Goal: Find specific page/section: Find specific page/section

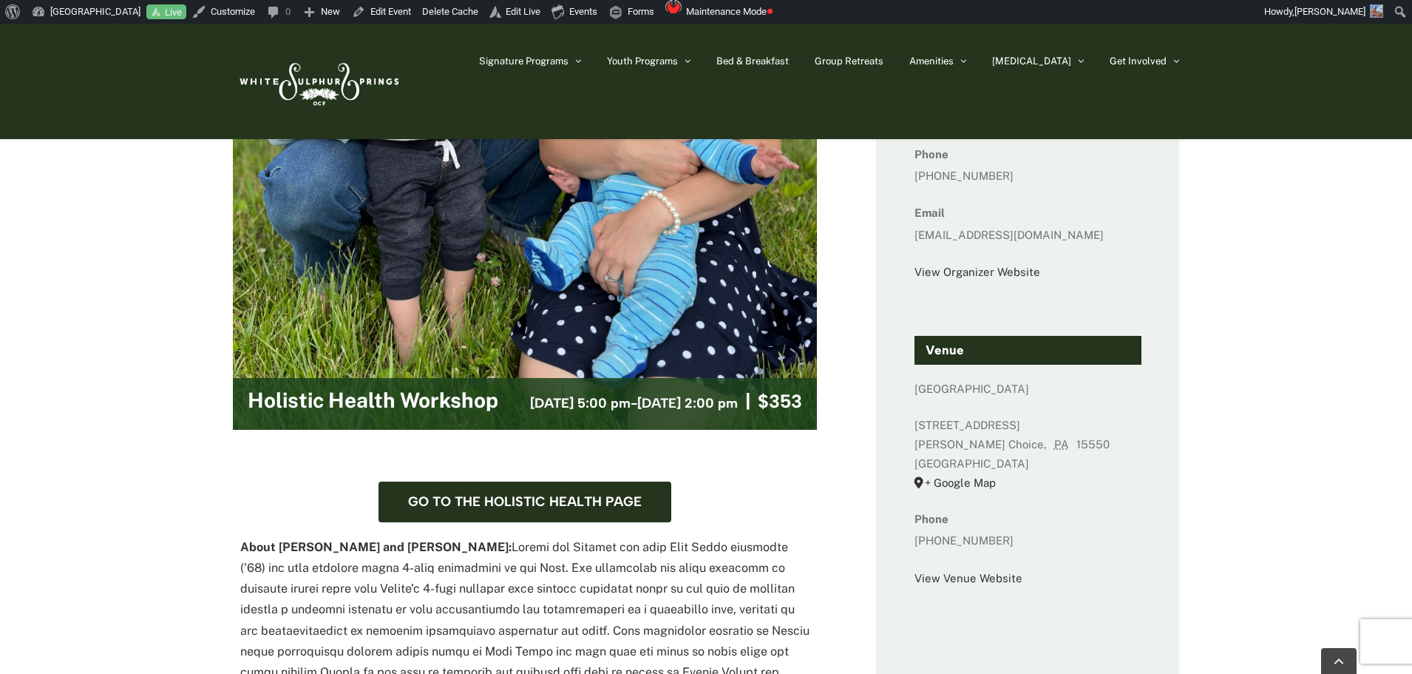
scroll to position [370, 0]
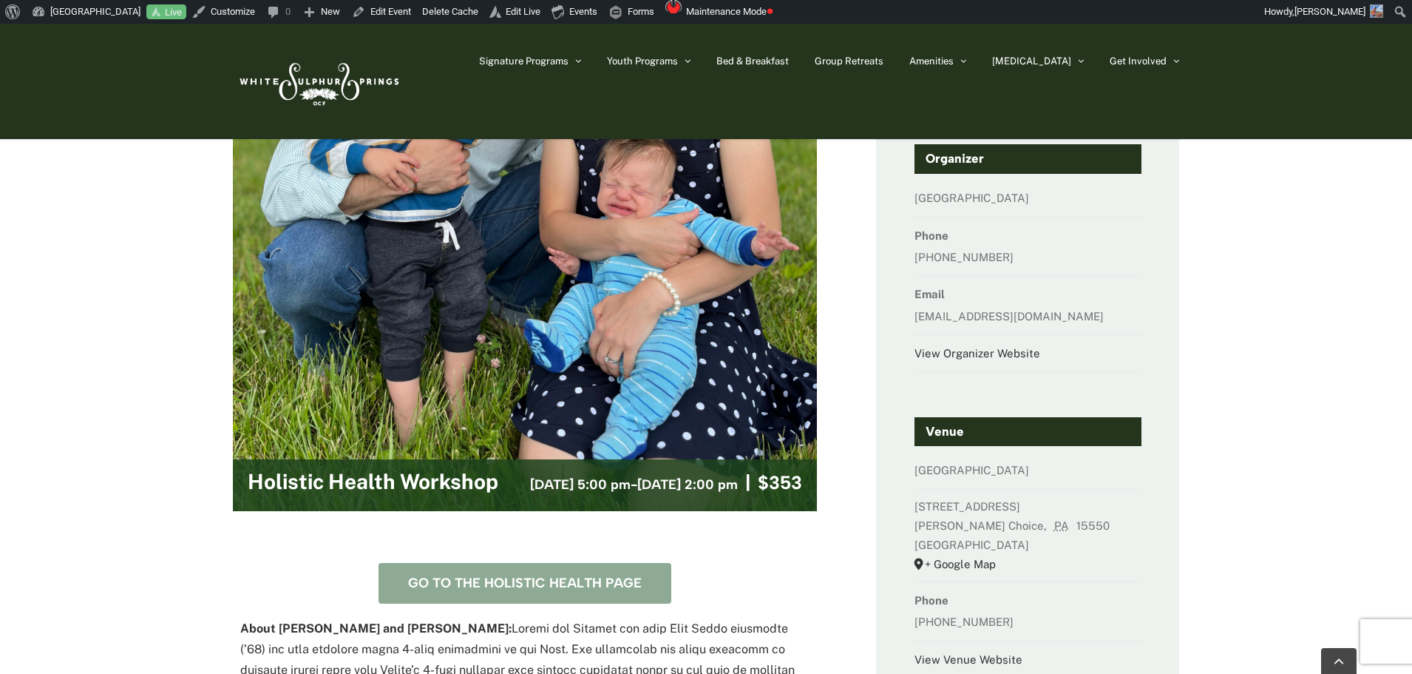
click at [580, 575] on span "Go to the Holistic Health Page" at bounding box center [525, 583] width 234 height 16
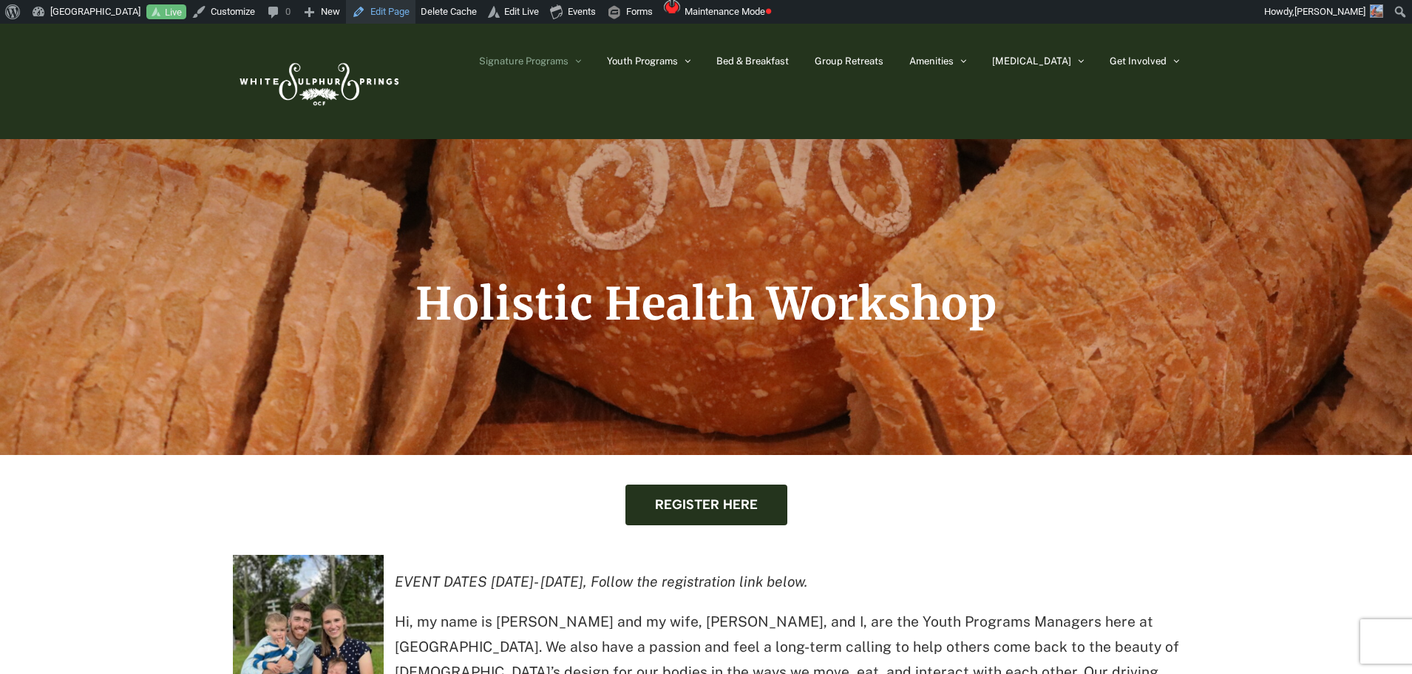
scroll to position [296, 0]
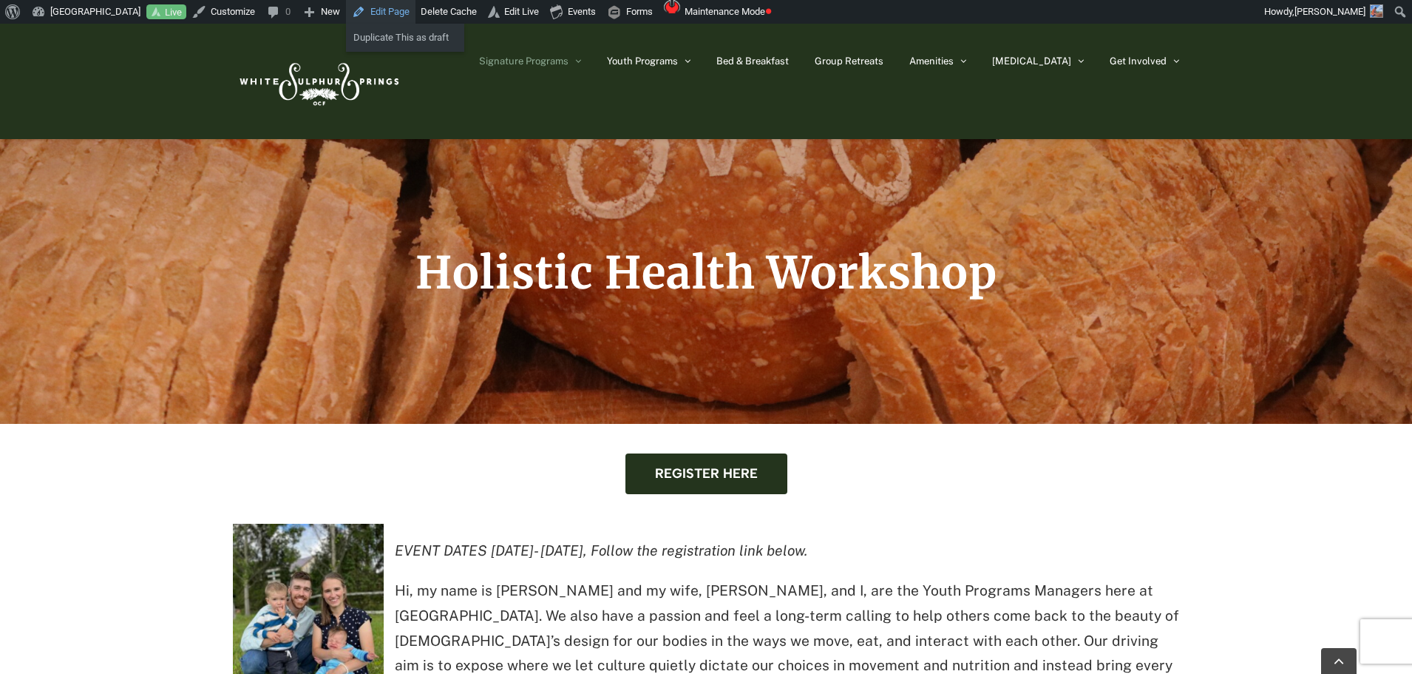
click at [376, 10] on link "Edit Page" at bounding box center [381, 12] width 70 height 24
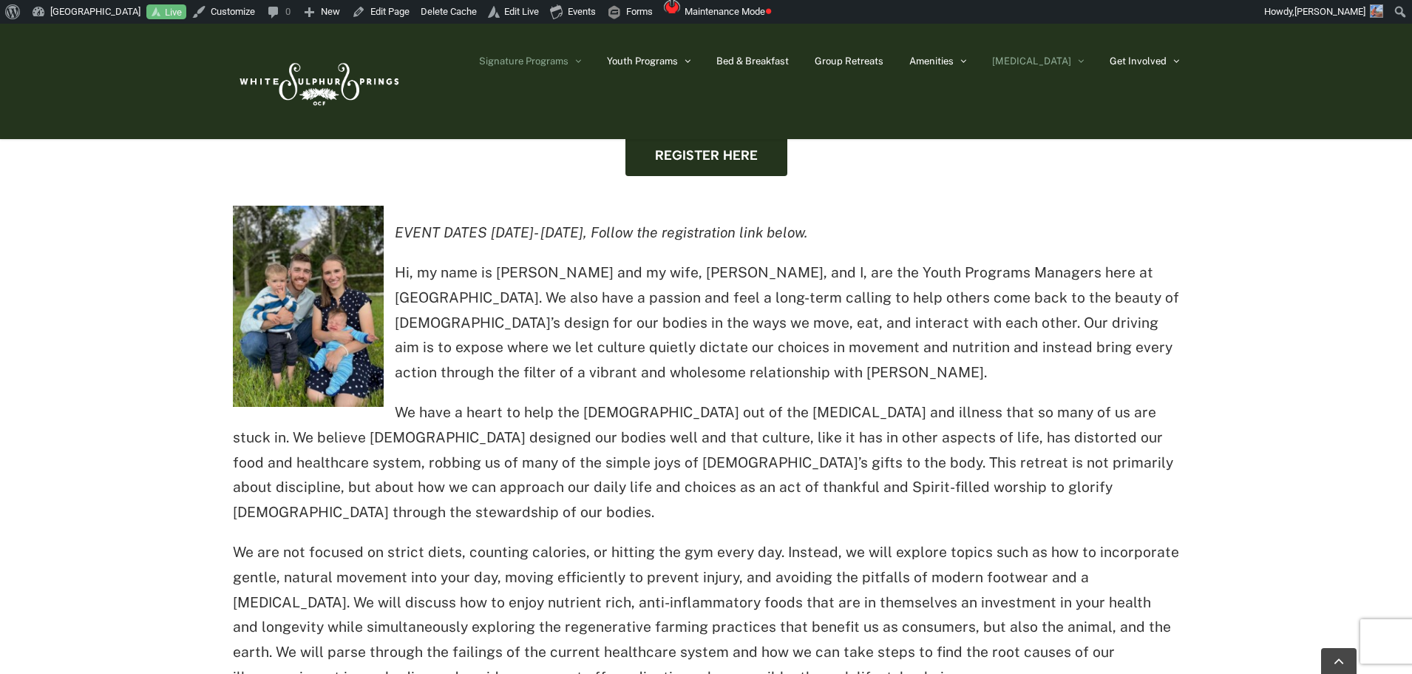
scroll to position [592, 0]
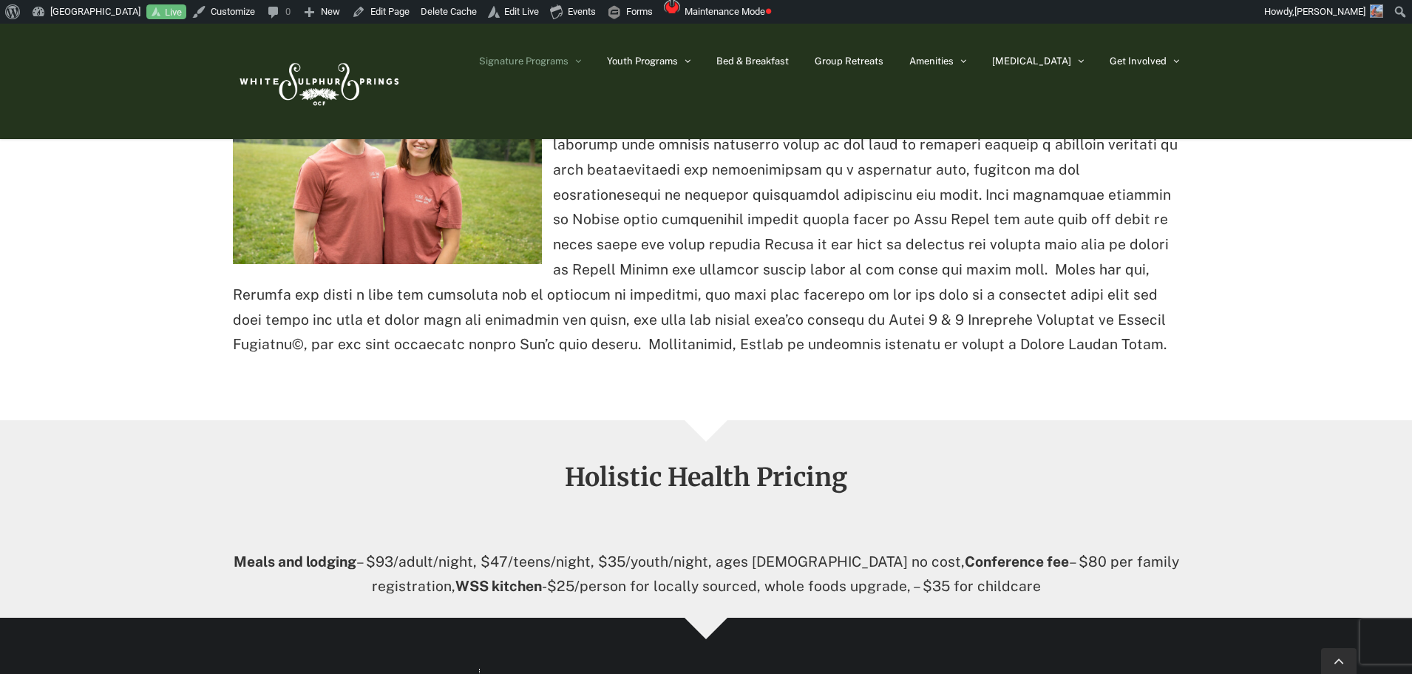
scroll to position [2070, 0]
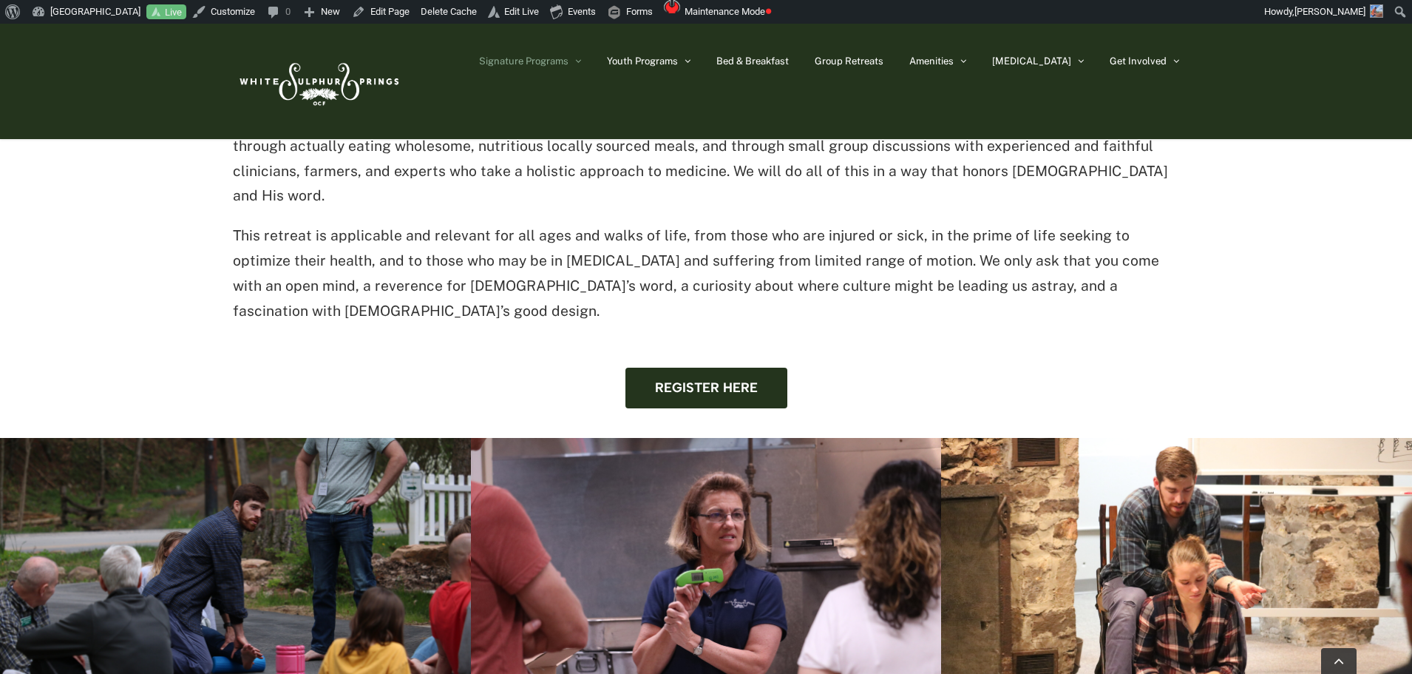
scroll to position [1109, 0]
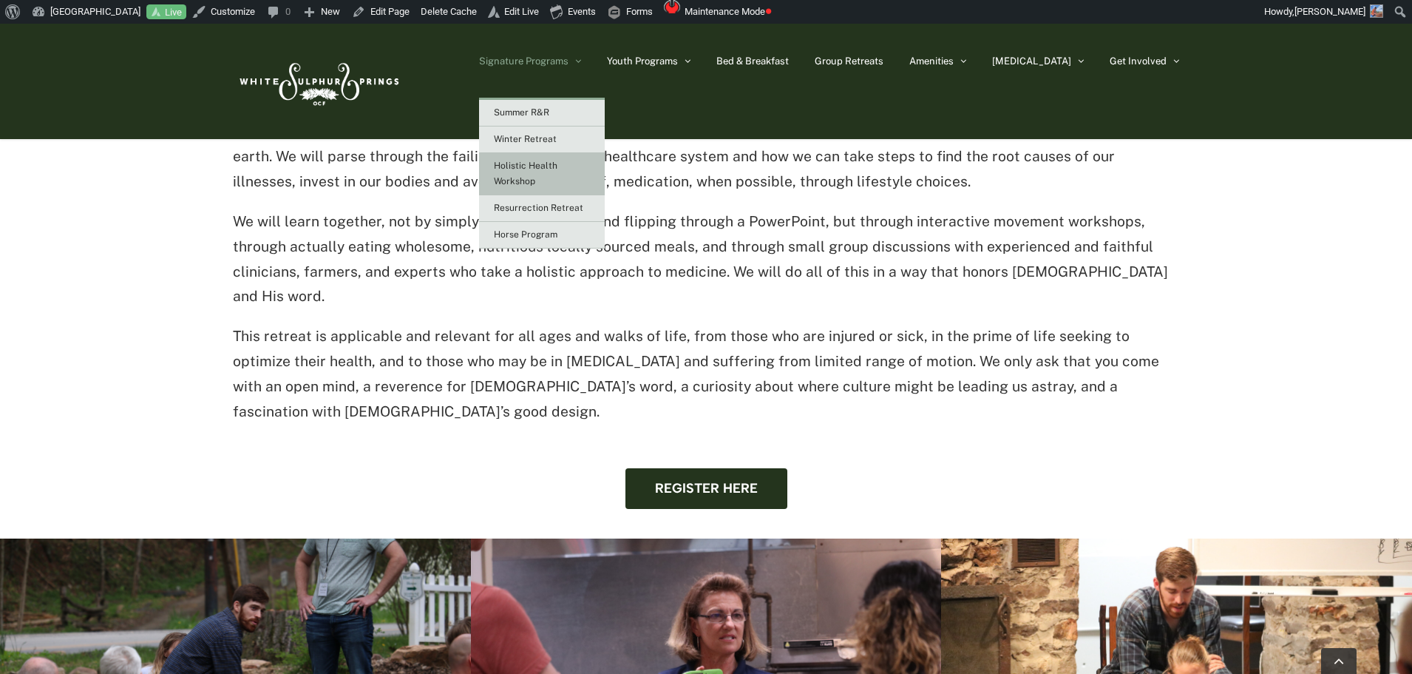
click at [589, 182] on link "Holistic Health Workshop" at bounding box center [542, 174] width 126 height 42
